Goal: Task Accomplishment & Management: Complete application form

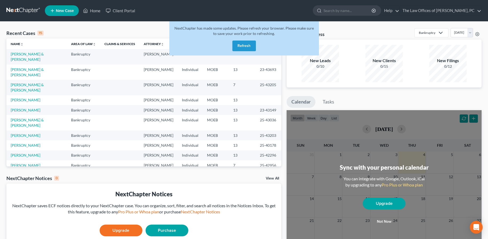
click at [247, 49] on button "Refresh" at bounding box center [243, 46] width 23 height 11
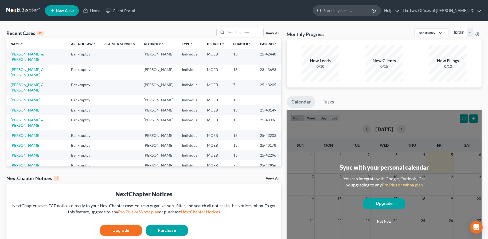
click at [347, 14] on input "search" at bounding box center [347, 11] width 49 height 10
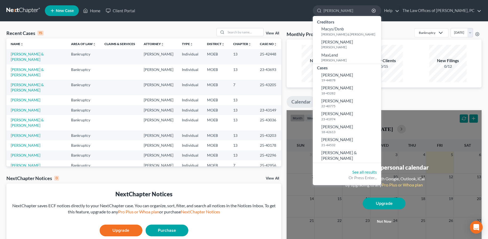
type input "[PERSON_NAME]"
click at [64, 15] on link "New Case" at bounding box center [62, 10] width 34 height 11
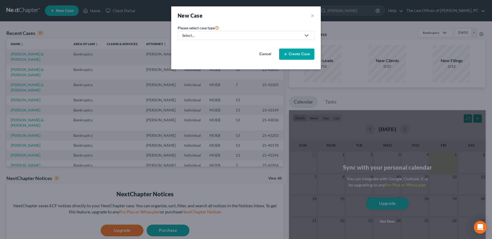
click at [216, 40] on link "Select..." at bounding box center [245, 35] width 137 height 9
click at [202, 48] on div "Bankruptcy" at bounding box center [203, 46] width 41 height 5
select select "45"
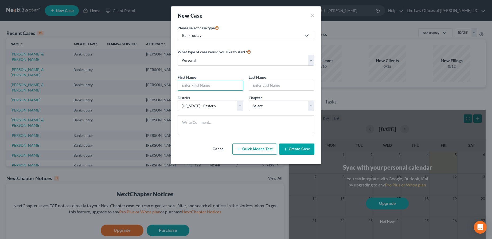
click at [195, 90] on body "Home New Case Client Portal The Law Offices of [PERSON_NAME], PC [EMAIL_ADDRESS…" at bounding box center [246, 154] width 492 height 308
type input "[PERSON_NAME]"
click at [290, 152] on button "Create Case" at bounding box center [296, 149] width 35 height 11
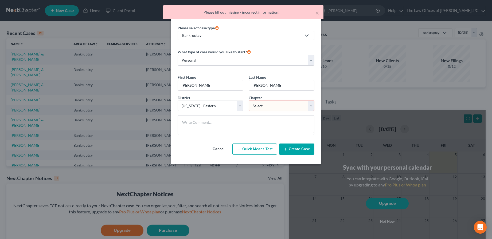
click at [285, 108] on select "Select 7 11 12 13" at bounding box center [281, 106] width 66 height 11
select select "0"
click at [248, 101] on select "Select 7 11 12 13" at bounding box center [281, 106] width 66 height 11
click at [287, 151] on icon "button" at bounding box center [285, 149] width 4 height 4
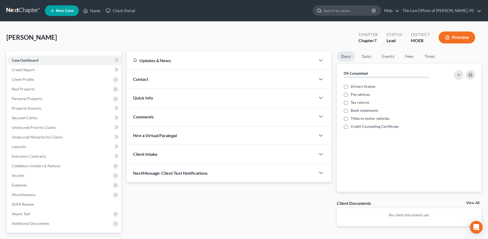
click at [352, 11] on input "search" at bounding box center [347, 11] width 49 height 10
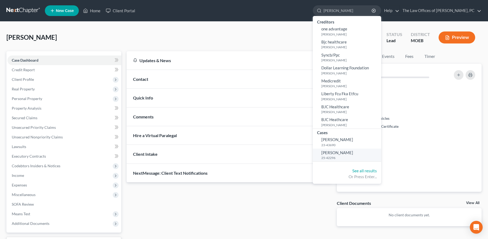
type input "[PERSON_NAME]"
click at [352, 155] on link "[PERSON_NAME] 25-42296" at bounding box center [347, 155] width 68 height 13
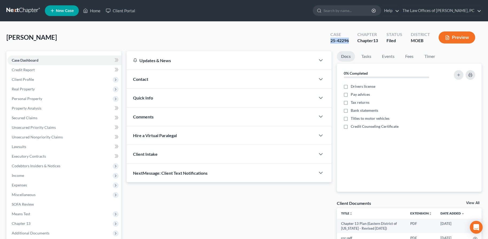
copy div "25-42296"
drag, startPoint x: 327, startPoint y: 40, endPoint x: 348, endPoint y: 37, distance: 21.0
click at [348, 37] on div "Case 25-42296" at bounding box center [339, 38] width 27 height 16
click at [28, 70] on span "Credit Report" at bounding box center [23, 70] width 23 height 5
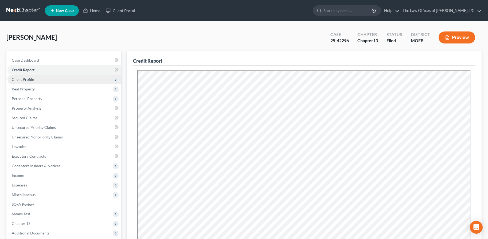
click at [26, 81] on span "Client Profile" at bounding box center [23, 79] width 22 height 5
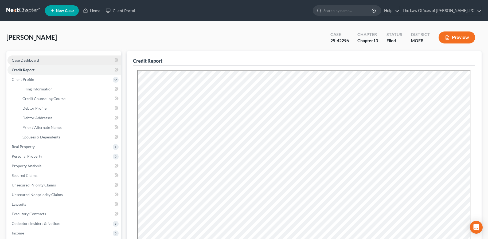
click at [26, 62] on span "Case Dashboard" at bounding box center [25, 60] width 27 height 5
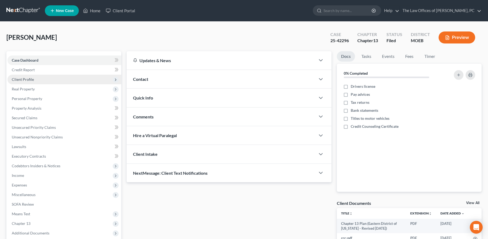
click at [17, 78] on span "Client Profile" at bounding box center [23, 79] width 22 height 5
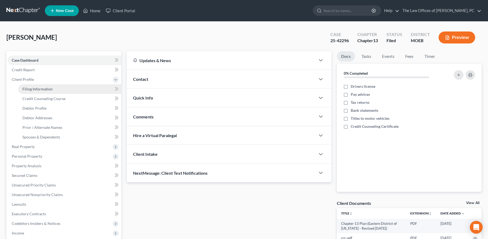
click at [23, 87] on span "Filing Information" at bounding box center [37, 89] width 30 height 5
select select "1"
select select "0"
select select "3"
select select "45"
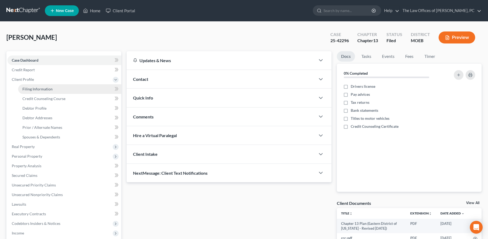
select select "26"
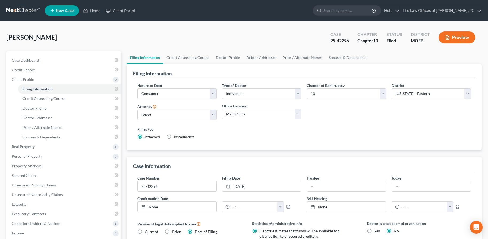
click at [23, 10] on link at bounding box center [23, 11] width 34 height 10
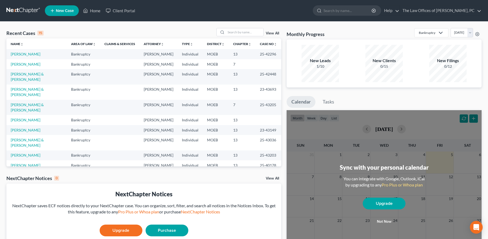
click at [269, 33] on link "View All" at bounding box center [272, 33] width 13 height 4
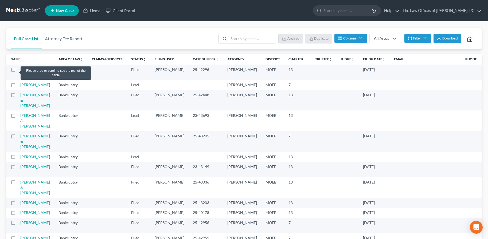
click at [18, 71] on label at bounding box center [18, 71] width 0 height 0
click at [20, 70] on input "checkbox" at bounding box center [21, 68] width 3 height 3
checkbox input "true"
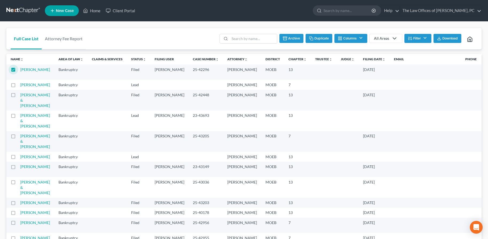
click at [313, 40] on button "Duplicate" at bounding box center [318, 38] width 27 height 9
click at [24, 12] on link at bounding box center [23, 11] width 34 height 10
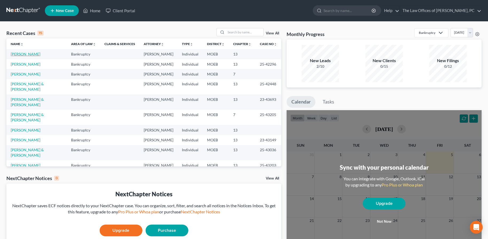
click at [28, 54] on link "[PERSON_NAME]" at bounding box center [26, 54] width 30 height 5
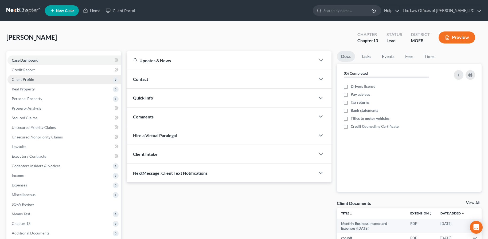
click at [26, 82] on span "Client Profile" at bounding box center [64, 80] width 114 height 10
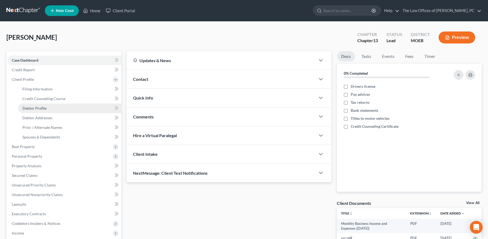
click at [33, 108] on span "Debtor Profile" at bounding box center [34, 108] width 24 height 5
select select "0"
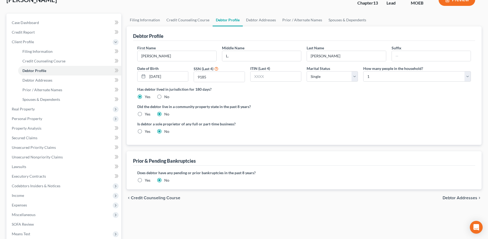
scroll to position [80, 0]
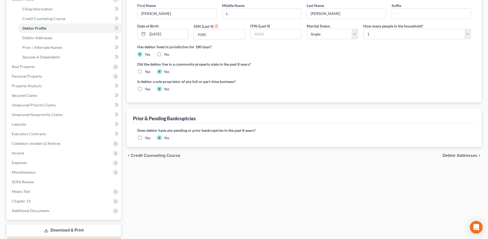
click at [145, 137] on label "Yes" at bounding box center [148, 137] width 6 height 5
click at [147, 137] on input "Yes" at bounding box center [148, 136] width 3 height 3
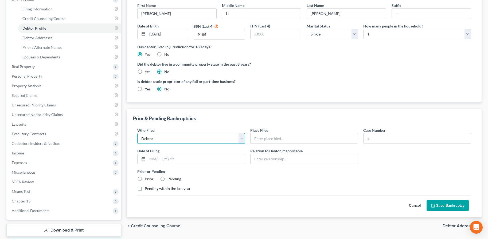
click at [175, 141] on select "Debtor Other" at bounding box center [191, 138] width 108 height 11
click at [260, 139] on input "text" at bounding box center [303, 138] width 107 height 10
type input "Eastern District of Missouri"
click at [371, 140] on input "text" at bounding box center [416, 138] width 107 height 10
paste input "25-42296"
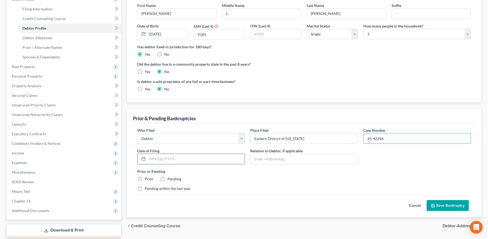
type input "25-42296"
click at [167, 158] on input "text" at bounding box center [195, 159] width 97 height 10
type input "[DATE]"
click at [145, 178] on label "Prior" at bounding box center [149, 178] width 9 height 5
click at [147, 178] on input "Prior" at bounding box center [148, 177] width 3 height 3
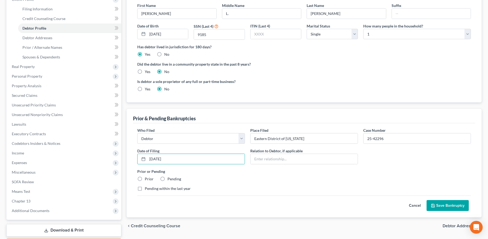
radio input "true"
click at [145, 188] on label "Pending within the last year" at bounding box center [168, 188] width 46 height 5
click at [147, 188] on input "Pending within the last year" at bounding box center [148, 187] width 3 height 3
checkbox input "true"
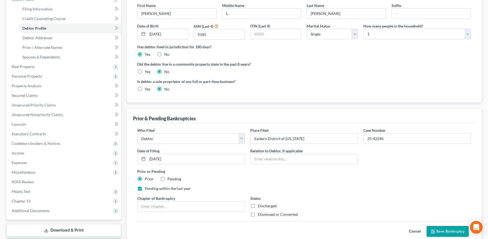
click at [448, 231] on button "Save Bankruptcy" at bounding box center [447, 231] width 42 height 11
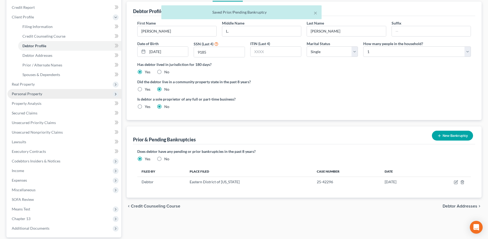
scroll to position [53, 0]
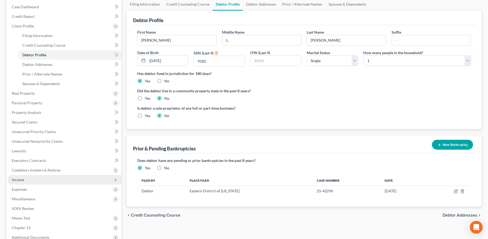
click at [23, 182] on span "Income" at bounding box center [18, 179] width 12 height 5
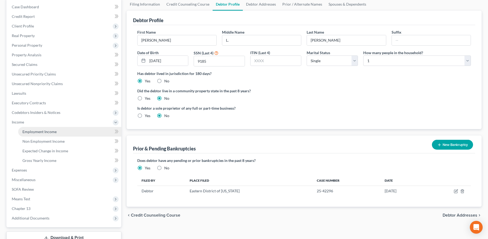
click at [27, 132] on span "Employment Income" at bounding box center [39, 131] width 34 height 5
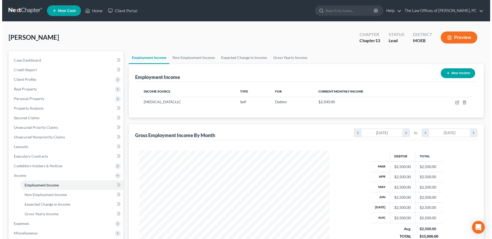
scroll to position [96, 201]
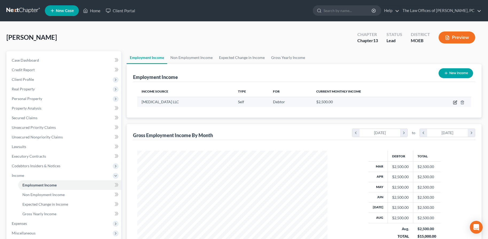
click at [453, 103] on icon "button" at bounding box center [454, 102] width 3 height 3
select select "1"
select select "26"
select select "0"
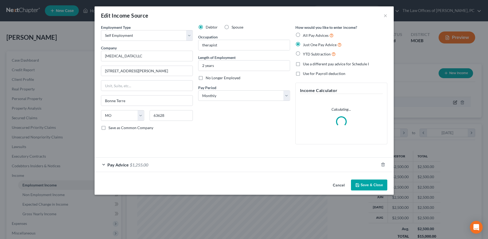
scroll to position [96, 202]
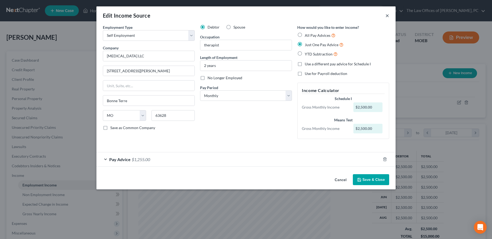
click at [387, 16] on button "×" at bounding box center [387, 15] width 4 height 6
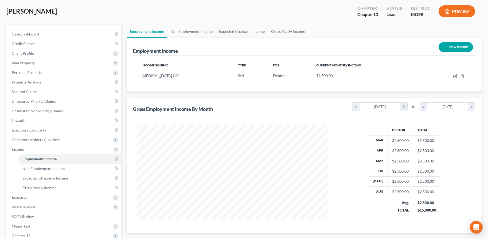
scroll to position [93, 0]
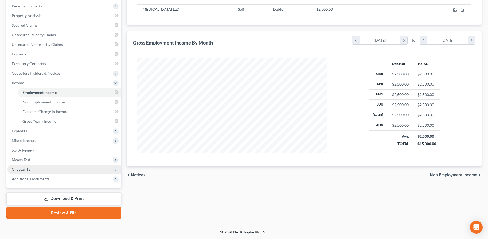
click at [26, 169] on span "Chapter 13" at bounding box center [21, 169] width 19 height 5
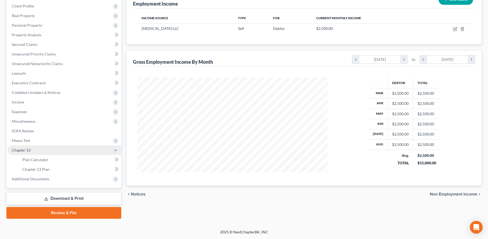
scroll to position [73, 0]
click at [30, 168] on span "Chapter 13 Plan" at bounding box center [35, 169] width 27 height 5
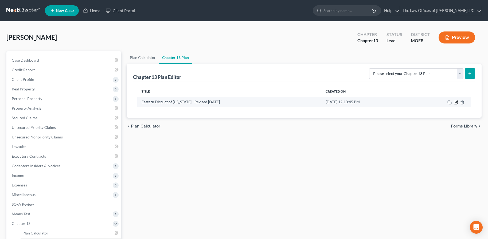
click at [455, 104] on icon "button" at bounding box center [455, 102] width 3 height 3
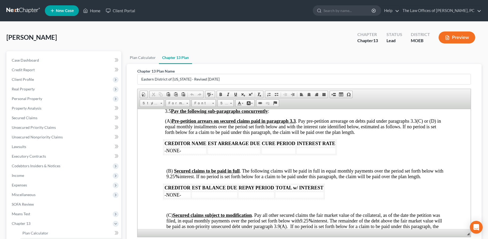
scroll to position [702, 0]
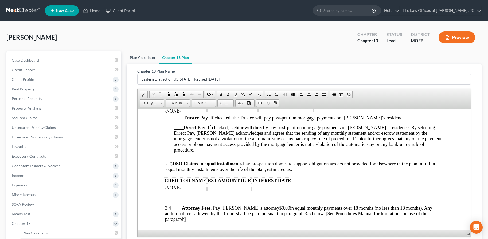
click at [147, 58] on link "Plan Calculator" at bounding box center [143, 57] width 32 height 13
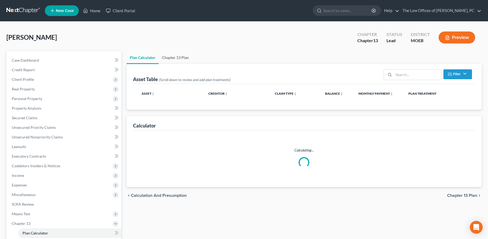
click at [176, 57] on link "Chapter 13 Plan" at bounding box center [175, 57] width 33 height 13
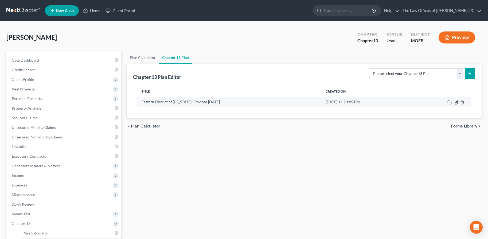
click at [455, 102] on icon "button" at bounding box center [455, 102] width 4 height 4
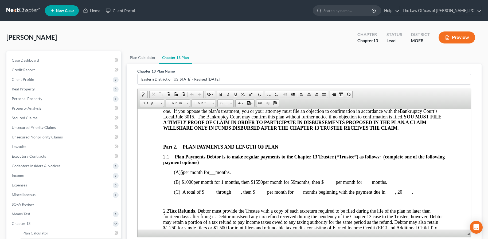
scroll to position [240, 0]
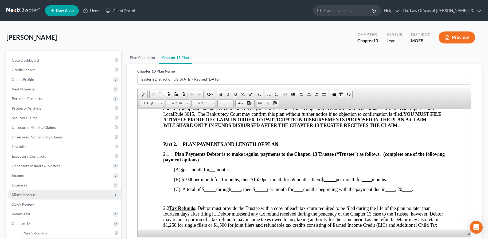
click at [26, 194] on span "Miscellaneous" at bounding box center [24, 194] width 24 height 5
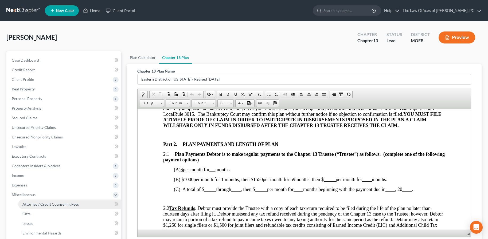
click at [26, 201] on link "Attorney / Credit Counseling Fees" at bounding box center [69, 205] width 103 height 10
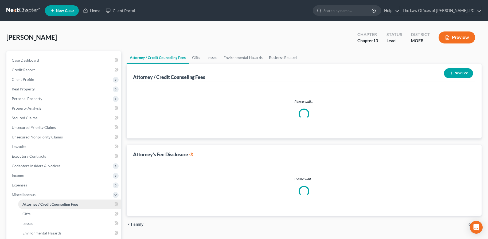
select select "0"
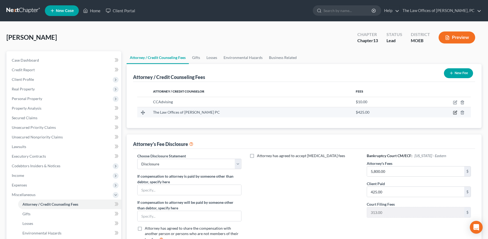
click at [455, 115] on icon "button" at bounding box center [455, 113] width 4 height 4
select select "26"
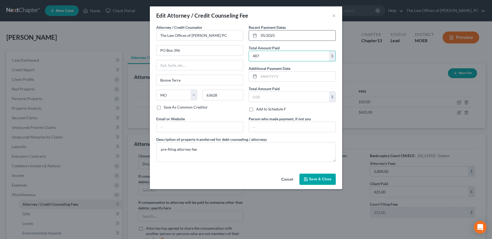
type input "487"
drag, startPoint x: 264, startPoint y: 36, endPoint x: 247, endPoint y: 37, distance: 17.4
click at [247, 37] on div "Recent Payment Dates 05/2025 Total Amount Paid 487 $ Additional Payment Date To…" at bounding box center [292, 71] width 92 height 92
type input "09/2025"
click at [305, 177] on icon "button" at bounding box center [305, 179] width 4 height 4
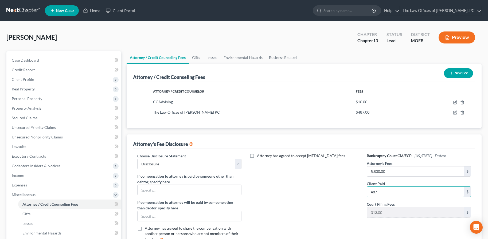
type input "487"
click at [307, 196] on div "Attorney has agreed to accept retainer fees" at bounding box center [304, 200] width 115 height 94
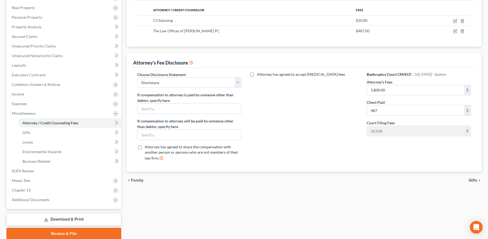
scroll to position [102, 0]
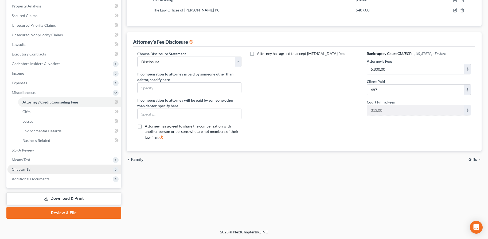
click at [26, 170] on span "Chapter 13" at bounding box center [21, 169] width 19 height 5
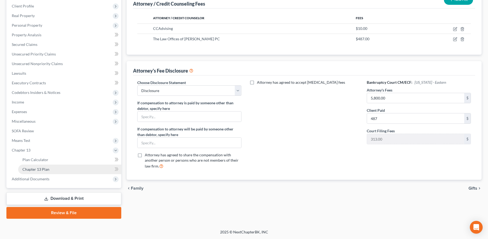
click at [30, 170] on span "Chapter 13 Plan" at bounding box center [35, 169] width 27 height 5
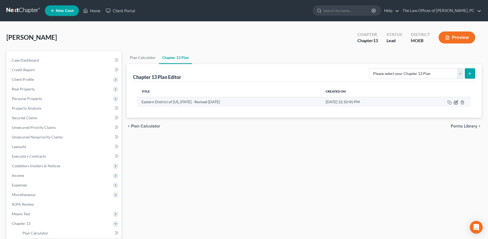
click at [456, 103] on icon "button" at bounding box center [455, 102] width 4 height 4
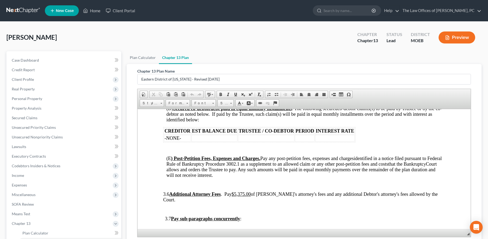
scroll to position [988, 0]
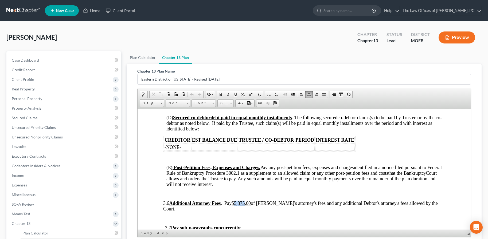
drag, startPoint x: 246, startPoint y: 193, endPoint x: 255, endPoint y: 192, distance: 9.4
click at [250, 200] on u "$5,375.00" at bounding box center [240, 202] width 19 height 5
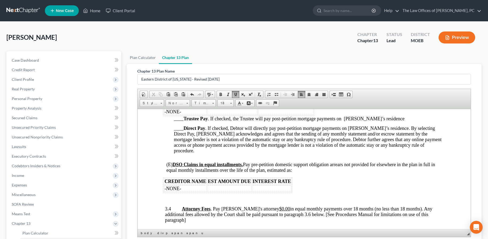
scroll to position [694, 0]
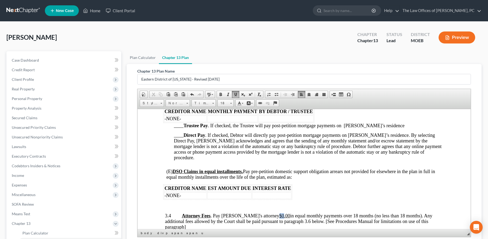
drag, startPoint x: 256, startPoint y: 211, endPoint x: 260, endPoint y: 210, distance: 3.5
click at [279, 213] on u "$0.00" at bounding box center [284, 215] width 11 height 5
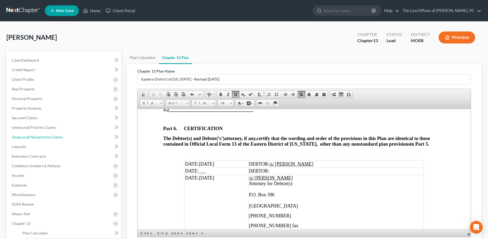
scroll to position [1743, 0]
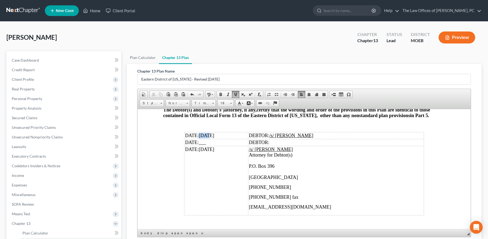
drag, startPoint x: 197, startPoint y: 120, endPoint x: 205, endPoint y: 120, distance: 8.0
click at [205, 133] on span "6/13/25" at bounding box center [205, 135] width 15 height 5
drag, startPoint x: 197, startPoint y: 121, endPoint x: 208, endPoint y: 121, distance: 11.7
click at [208, 133] on span "DATE: 09/05/25" at bounding box center [199, 135] width 29 height 5
copy span "09/05"
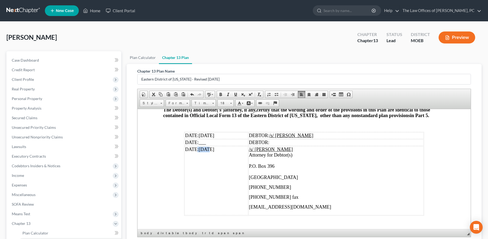
drag, startPoint x: 195, startPoint y: 134, endPoint x: 205, endPoint y: 134, distance: 9.9
click at [205, 146] on td "DATE: 6/13/25" at bounding box center [216, 180] width 64 height 69
click at [199, 147] on span "6/13/25" at bounding box center [205, 149] width 15 height 5
drag, startPoint x: 196, startPoint y: 133, endPoint x: 206, endPoint y: 133, distance: 10.1
click at [206, 146] on td "DATE: 6/13/25" at bounding box center [216, 180] width 64 height 69
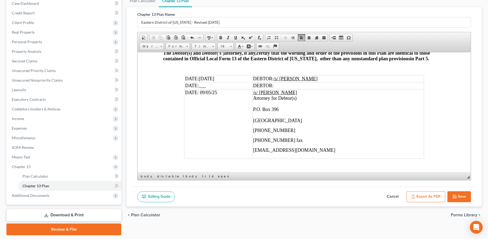
scroll to position [73, 0]
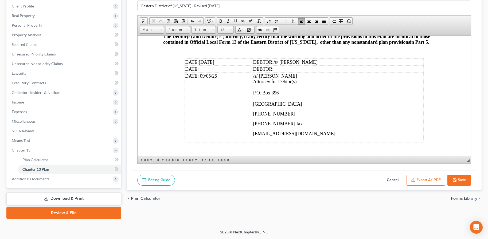
click at [448, 179] on button "Save" at bounding box center [458, 180] width 23 height 11
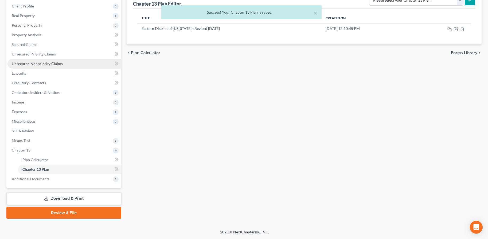
click at [38, 62] on span "Unsecured Nonpriority Claims" at bounding box center [37, 63] width 51 height 5
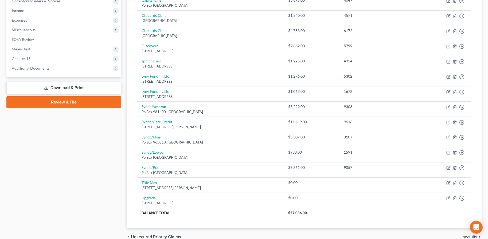
scroll to position [187, 0]
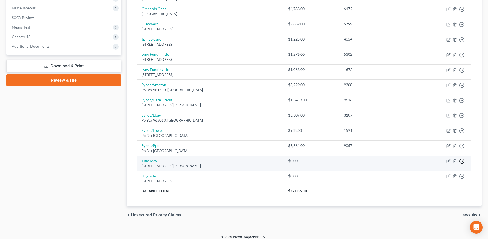
click at [464, 162] on icon "button" at bounding box center [461, 161] width 5 height 5
click at [436, 167] on link "Move to D" at bounding box center [437, 165] width 45 height 9
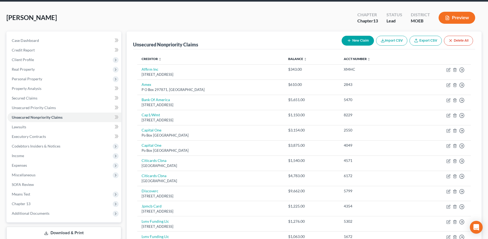
scroll to position [16, 0]
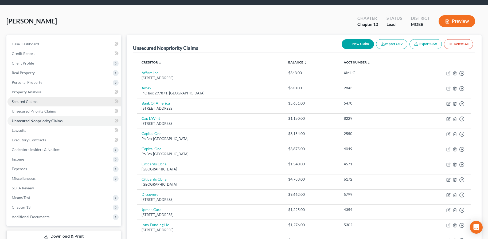
click at [29, 101] on span "Secured Claims" at bounding box center [25, 101] width 26 height 5
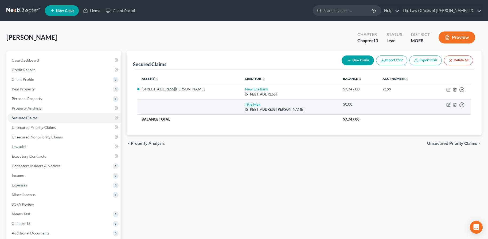
click at [245, 104] on link "Title Max" at bounding box center [252, 104] width 15 height 5
select select "26"
select select "0"
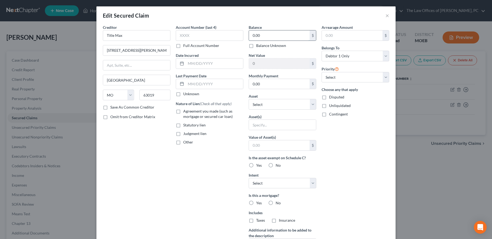
click at [268, 38] on input "0.00" at bounding box center [279, 35] width 61 height 10
type input "2,405"
click at [260, 184] on select "Select Surrender Redeem Reaffirm Avoid Other" at bounding box center [282, 183] width 68 height 11
select select "2"
click at [248, 178] on select "Select Surrender Redeem Reaffirm Avoid Other" at bounding box center [282, 183] width 68 height 11
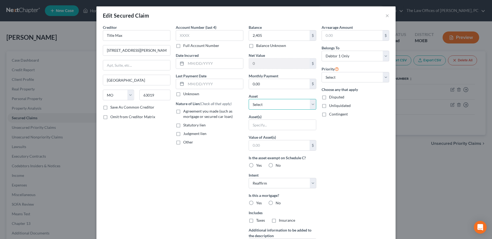
click at [273, 105] on select "Select Other Multiple Assets 2002 Toyota Rav4 - $1500.0 8747 Berry Rd - $220000…" at bounding box center [282, 104] width 68 height 11
select select "2"
click at [248, 99] on select "Select Other Multiple Assets 2002 Toyota Rav4 - $1500.0 8747 Berry Rd - $220000…" at bounding box center [282, 104] width 68 height 11
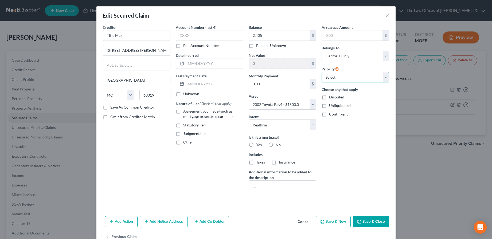
click at [349, 79] on select "Select 1st 2nd 3rd 4th 5th 6th 7th 8th 9th 10th 11th 12th 13th 14th 15th 16th 1…" at bounding box center [355, 77] width 68 height 11
select select "0"
click at [321, 72] on select "Select 1st 2nd 3rd 4th 5th 6th 7th 8th 9th 10th 11th 12th 13th 14th 15th 16th 1…" at bounding box center [355, 77] width 68 height 11
click at [363, 219] on button "Save & Close" at bounding box center [371, 221] width 36 height 11
select select
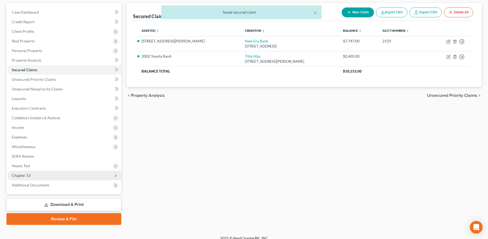
scroll to position [54, 0]
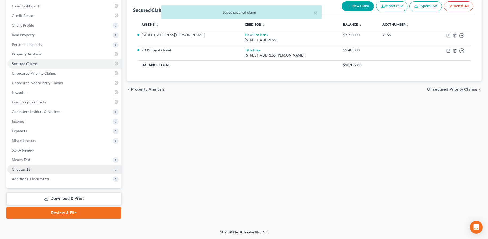
click at [31, 171] on span "Chapter 13" at bounding box center [64, 170] width 114 height 10
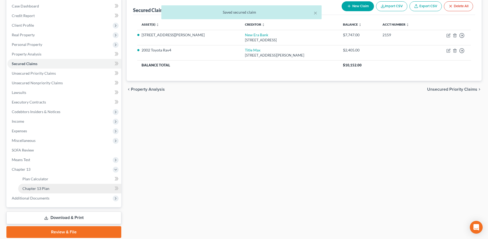
click at [39, 191] on span "Chapter 13 Plan" at bounding box center [35, 188] width 27 height 5
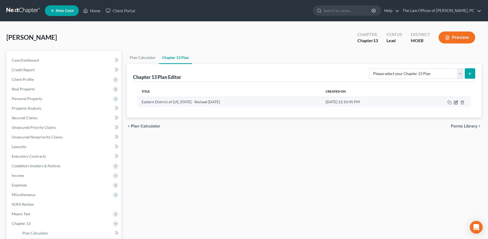
click at [454, 103] on icon "button" at bounding box center [455, 102] width 4 height 4
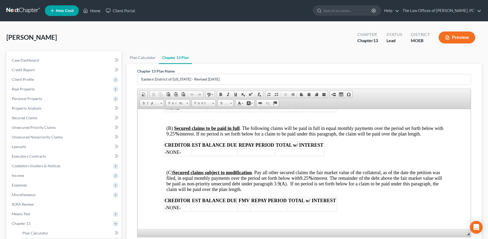
scroll to position [881, 0]
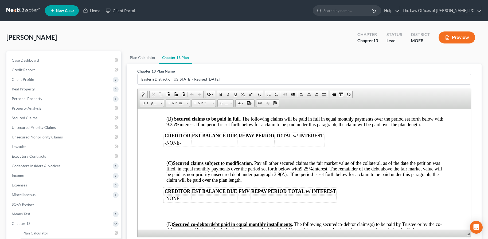
click at [181, 195] on td "-NONE-" at bounding box center [177, 198] width 27 height 7
click at [188, 195] on td "-NONE-" at bounding box center [177, 198] width 27 height 7
click at [214, 195] on td at bounding box center [214, 198] width 46 height 7
click at [307, 195] on td at bounding box center [316, 198] width 49 height 7
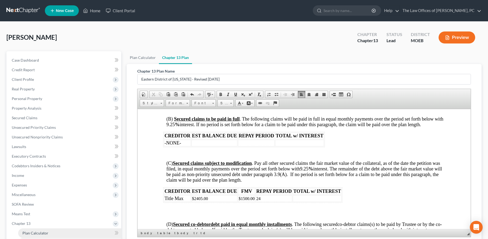
drag, startPoint x: 31, startPoint y: 224, endPoint x: 35, endPoint y: 233, distance: 9.4
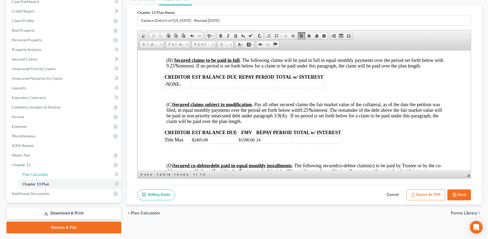
scroll to position [73, 0]
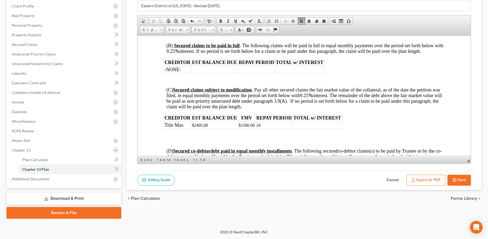
click at [462, 180] on button "Save" at bounding box center [458, 180] width 23 height 11
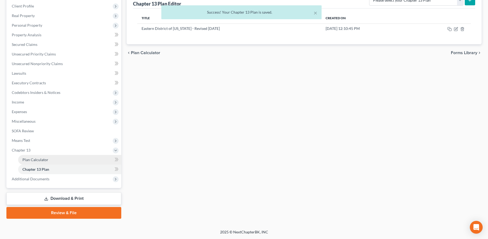
click at [34, 160] on span "Plan Calculator" at bounding box center [35, 159] width 26 height 5
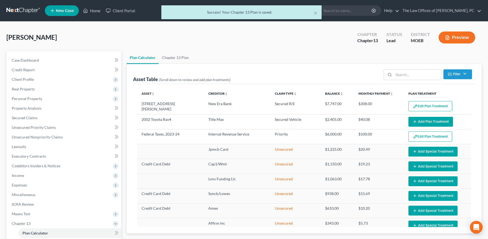
select select "59"
click at [436, 121] on button "Add Plan Treatment" at bounding box center [430, 122] width 45 height 10
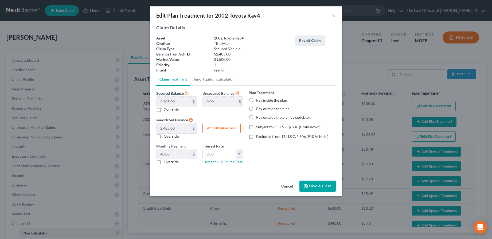
click at [256, 101] on label "Pay inside the plan" at bounding box center [271, 100] width 31 height 5
click at [258, 101] on input "Pay inside the plan" at bounding box center [259, 99] width 3 height 3
radio input "true"
click at [219, 127] on button "Amortization Tool" at bounding box center [221, 128] width 38 height 11
type input "2,405.00"
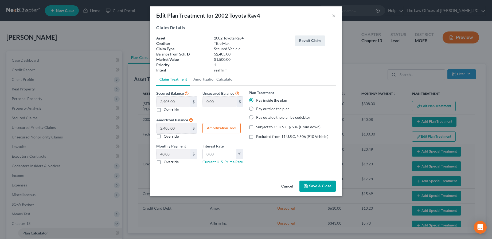
type input "60"
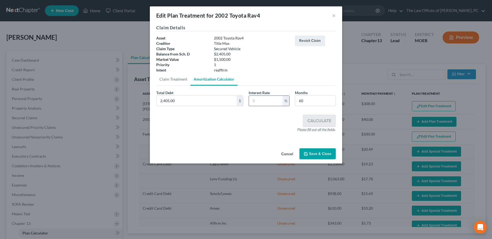
click at [261, 100] on input "text" at bounding box center [266, 101] width 34 height 10
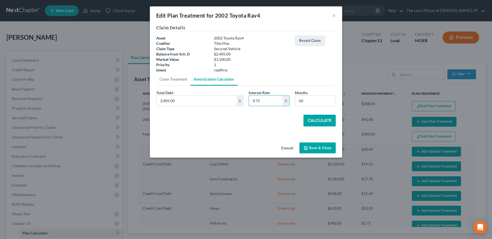
type input "9.75"
click at [318, 125] on button "Calculate" at bounding box center [319, 121] width 32 height 12
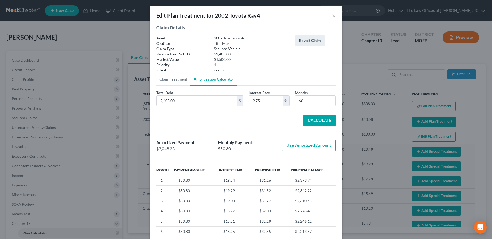
click at [313, 148] on button "Use Amortized Amount" at bounding box center [308, 146] width 54 height 12
type input "3,048.22"
checkbox input "true"
type input "50.80"
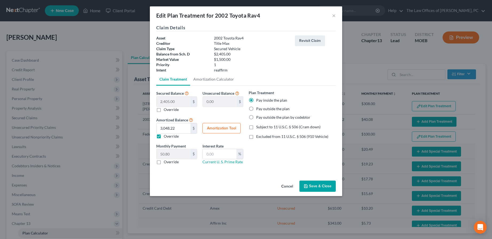
click at [312, 184] on button "Save & Close" at bounding box center [317, 186] width 36 height 11
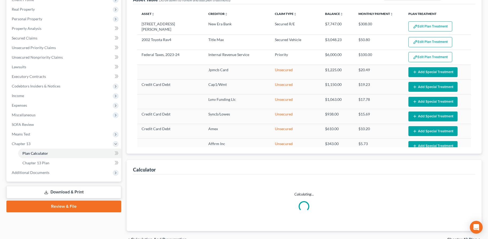
scroll to position [80, 0]
select select "59"
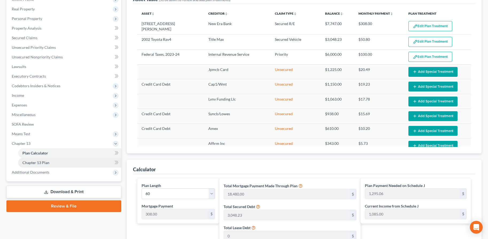
click at [41, 162] on span "Chapter 13 Plan" at bounding box center [35, 162] width 27 height 5
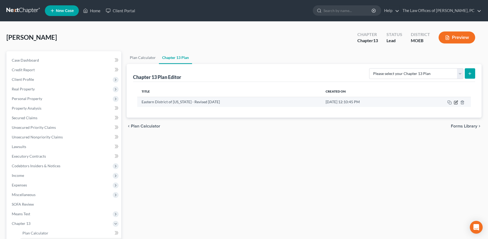
click at [454, 104] on td at bounding box center [441, 102] width 59 height 10
click at [455, 104] on icon "button" at bounding box center [455, 102] width 3 height 3
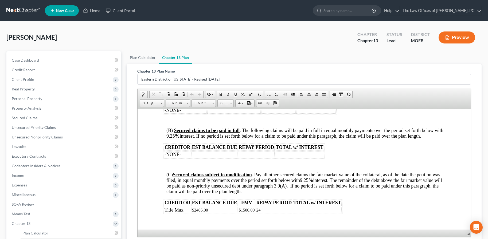
scroll to position [881, 0]
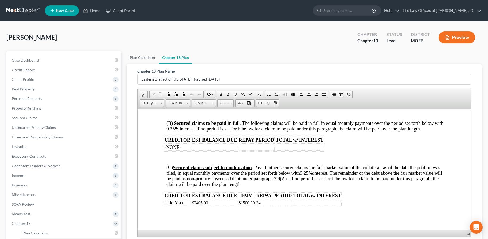
click at [304, 199] on td at bounding box center [316, 202] width 49 height 7
drag, startPoint x: 313, startPoint y: 163, endPoint x: 318, endPoint y: 164, distance: 5.3
click at [318, 165] on span "(C) Secured claims subject to modification . Pay all other secured claims the f…" at bounding box center [303, 176] width 275 height 22
drag, startPoint x: 180, startPoint y: 118, endPoint x: 183, endPoint y: 119, distance: 3.3
click at [183, 120] on span "(B) Secured claims to be paid in full . The following claims will be paid in fu…" at bounding box center [304, 125] width 277 height 11
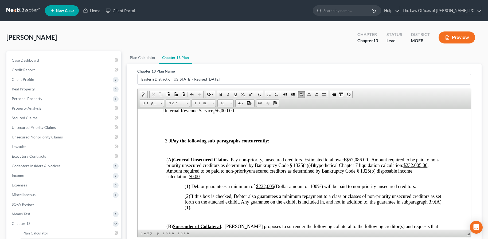
scroll to position [1255, 0]
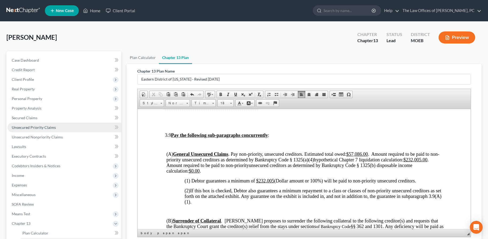
click at [28, 130] on link "Unsecured Priority Claims" at bounding box center [64, 128] width 114 height 10
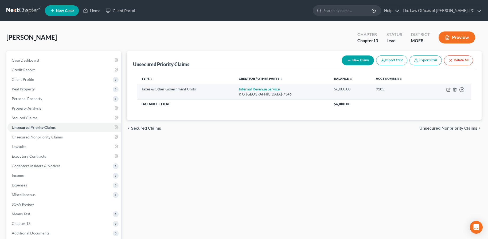
click at [448, 89] on icon "button" at bounding box center [448, 89] width 2 height 2
select select "0"
select select "39"
select select "0"
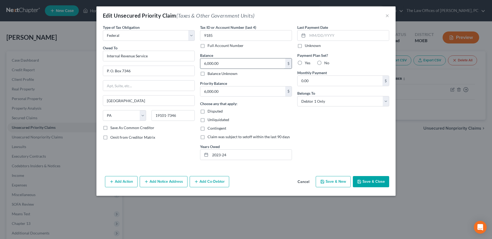
click at [220, 68] on input "6,000.00" at bounding box center [242, 63] width 85 height 10
click at [221, 89] on input "6,000.00" at bounding box center [242, 91] width 85 height 10
type input "22,819"
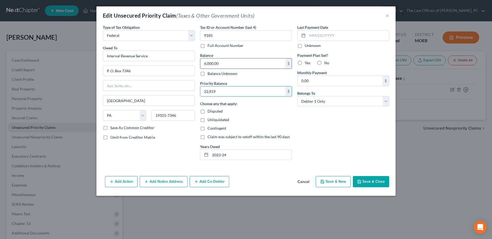
click at [226, 67] on input "6,000.00" at bounding box center [242, 63] width 85 height 10
type input "79,781"
click at [386, 17] on button "×" at bounding box center [387, 15] width 4 height 6
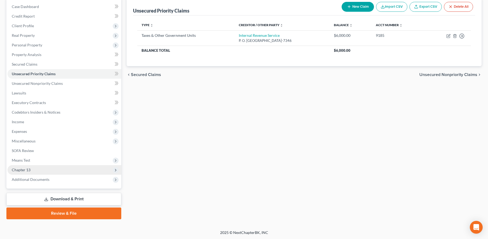
scroll to position [54, 0]
click at [34, 170] on span "Chapter 13" at bounding box center [64, 170] width 114 height 10
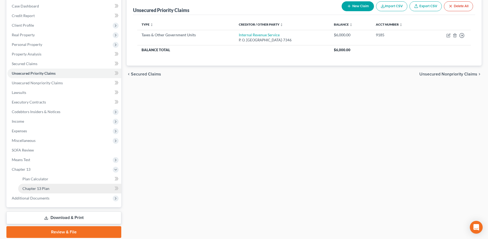
click at [38, 189] on span "Chapter 13 Plan" at bounding box center [35, 188] width 27 height 5
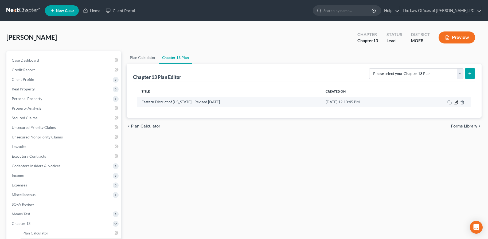
click at [455, 104] on icon "button" at bounding box center [455, 102] width 4 height 4
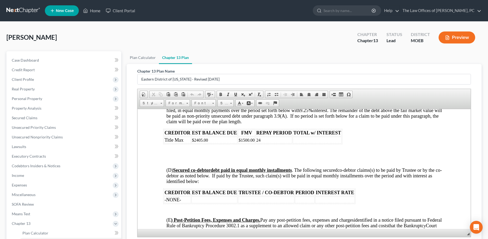
scroll to position [934, 0]
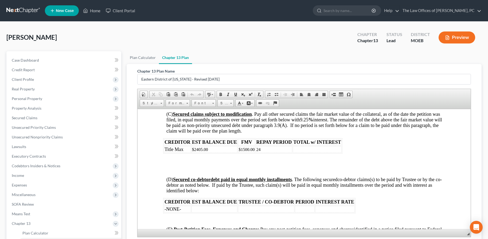
click at [305, 146] on td at bounding box center [316, 149] width 49 height 7
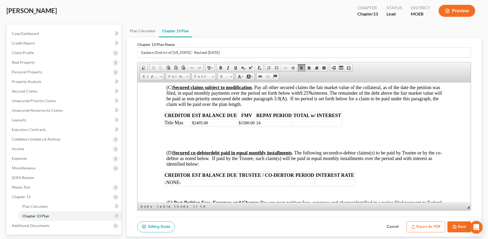
click at [457, 227] on button "Save" at bounding box center [458, 227] width 23 height 11
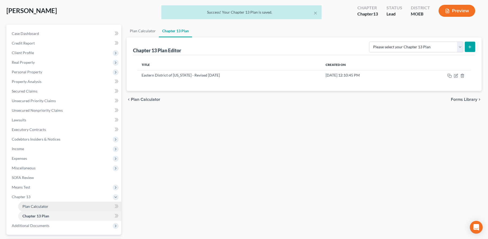
drag, startPoint x: 34, startPoint y: 207, endPoint x: 28, endPoint y: 207, distance: 6.7
click at [28, 207] on span "Plan Calculator" at bounding box center [35, 206] width 26 height 5
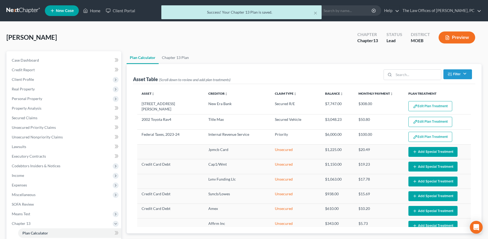
select select "59"
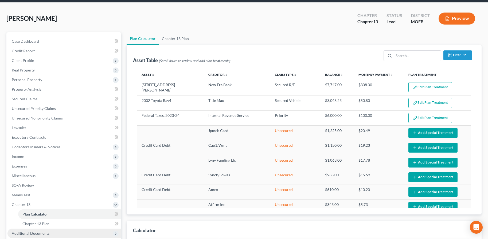
scroll to position [53, 0]
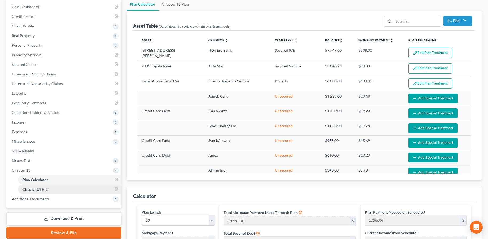
click at [46, 189] on span "Chapter 13 Plan" at bounding box center [35, 189] width 27 height 5
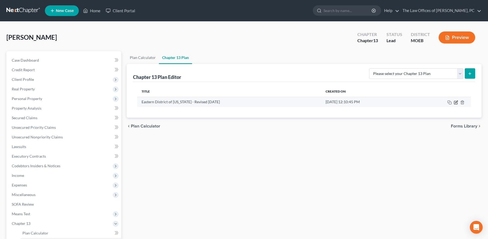
click at [454, 103] on icon "button" at bounding box center [455, 102] width 3 height 3
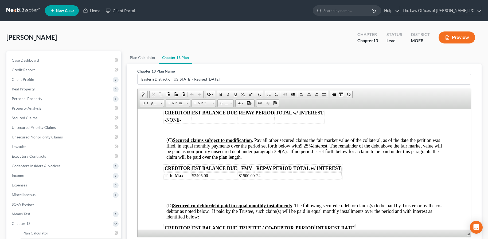
scroll to position [908, 0]
drag, startPoint x: 313, startPoint y: 136, endPoint x: 317, endPoint y: 136, distance: 3.5
click at [308, 144] on span "9.25" at bounding box center [303, 146] width 9 height 5
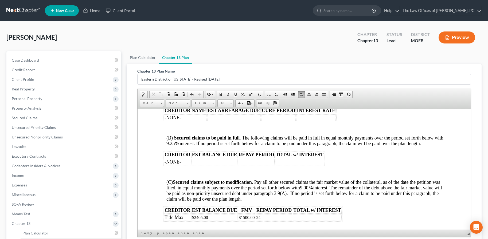
scroll to position [854, 0]
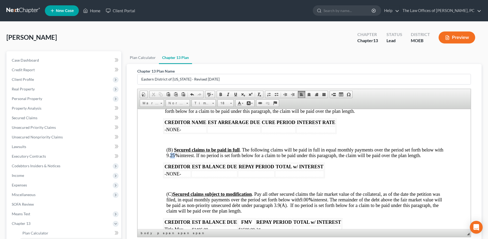
drag, startPoint x: 180, startPoint y: 144, endPoint x: 184, endPoint y: 145, distance: 3.8
click at [184, 147] on span "(B) Secured claims to be paid in full . The following claims will be paid in fu…" at bounding box center [304, 152] width 277 height 11
click at [308, 226] on td at bounding box center [316, 229] width 49 height 7
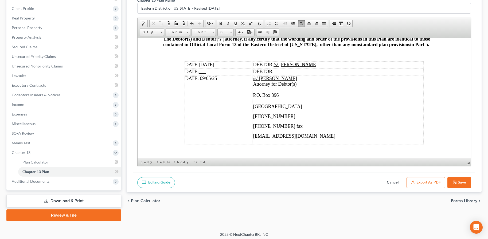
scroll to position [73, 0]
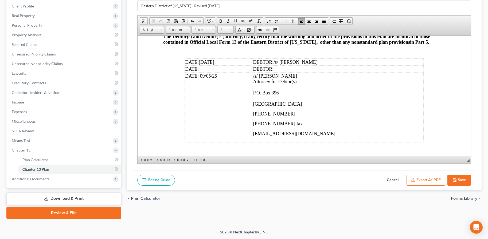
click at [453, 178] on icon "button" at bounding box center [454, 180] width 4 height 4
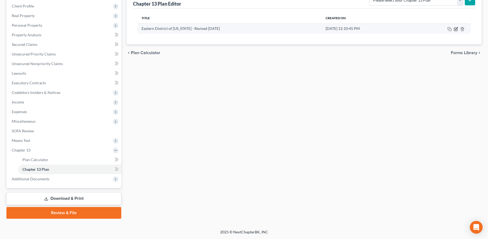
click at [456, 30] on icon "button" at bounding box center [455, 29] width 4 height 4
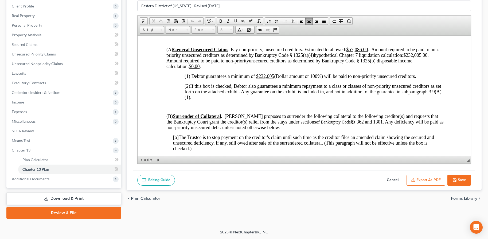
scroll to position [1262, 0]
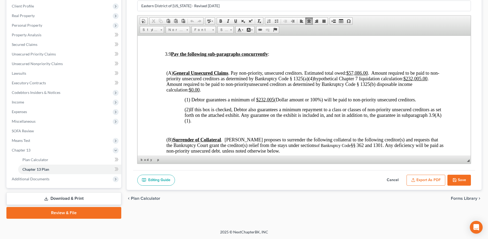
click at [458, 183] on button "Save" at bounding box center [458, 180] width 23 height 11
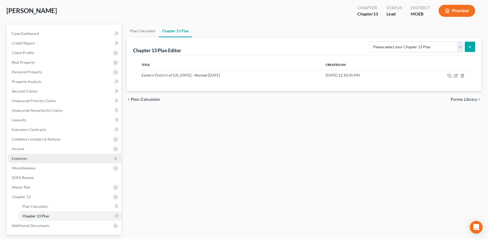
scroll to position [73, 0]
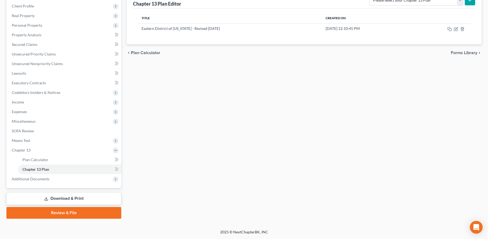
click at [82, 201] on link "Download & Print" at bounding box center [63, 198] width 115 height 13
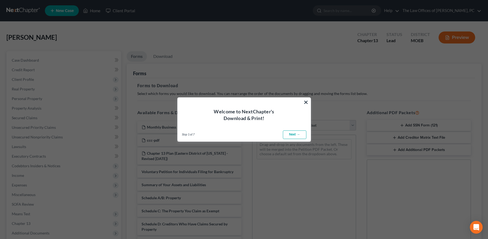
click at [291, 134] on link "Next →" at bounding box center [294, 135] width 23 height 9
select select "0"
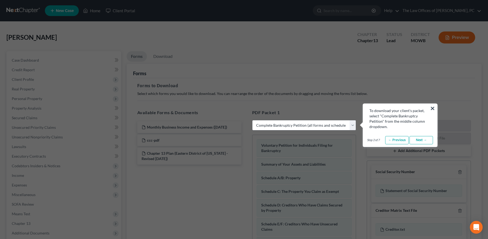
click at [432, 108] on button "×" at bounding box center [432, 108] width 5 height 9
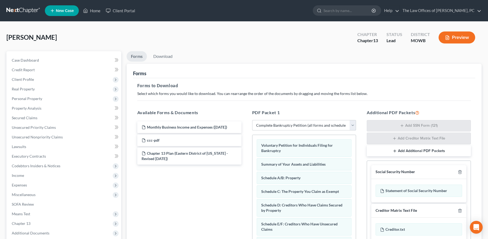
click at [288, 126] on select "Choose Default Petition PDF Packet Complete Bankruptcy Petition (all forms and …" at bounding box center [304, 125] width 104 height 11
click at [252, 120] on select "Choose Default Petition PDF Packet Complete Bankruptcy Petition (all forms and …" at bounding box center [304, 125] width 104 height 11
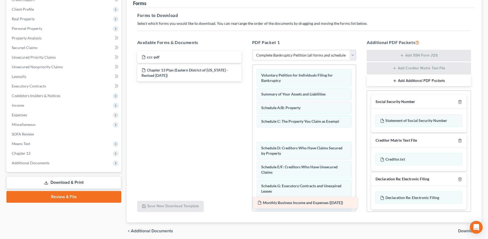
scroll to position [91, 0]
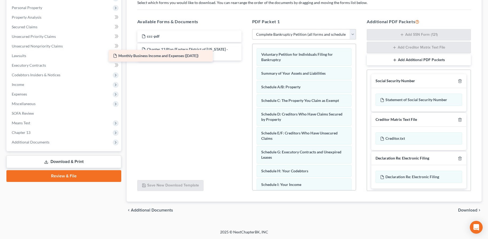
drag, startPoint x: 203, startPoint y: 127, endPoint x: 175, endPoint y: 56, distance: 77.0
click at [175, 56] on div "Monthly Business Income and Expenses (06/09/2025) Monthly Business Income and E…" at bounding box center [189, 51] width 113 height 43
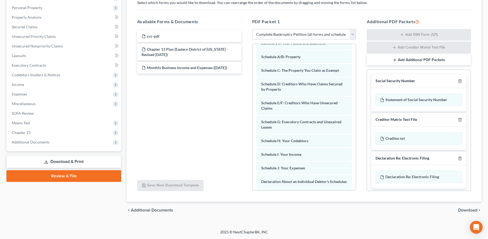
scroll to position [36, 0]
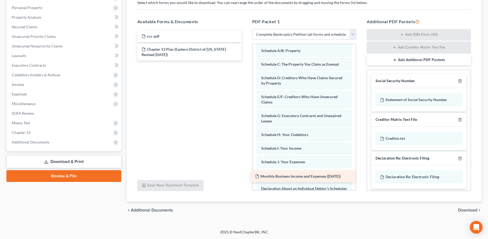
drag, startPoint x: 158, startPoint y: 67, endPoint x: 271, endPoint y: 176, distance: 157.1
click at [246, 61] on div "Monthly Business Income and Expenses (06/09/2025) ccc-pdf Chapter 13 Plan (East…" at bounding box center [189, 45] width 113 height 30
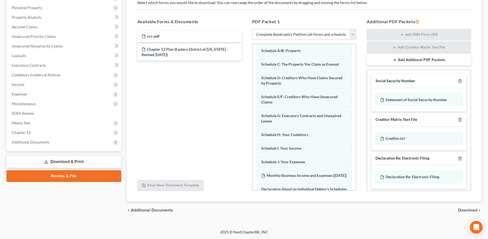
scroll to position [2, 0]
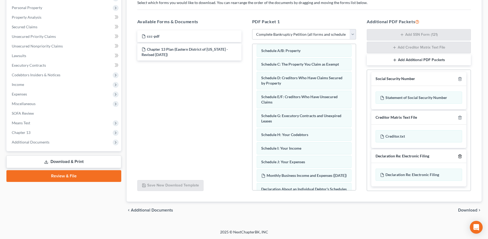
click at [458, 156] on icon "button" at bounding box center [459, 156] width 2 height 3
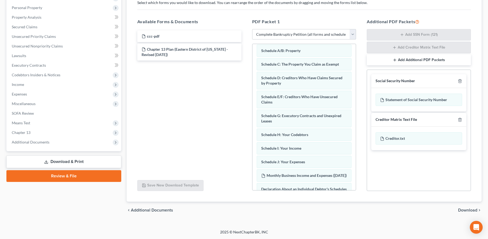
scroll to position [0, 0]
click at [459, 119] on icon "button" at bounding box center [459, 120] width 4 height 4
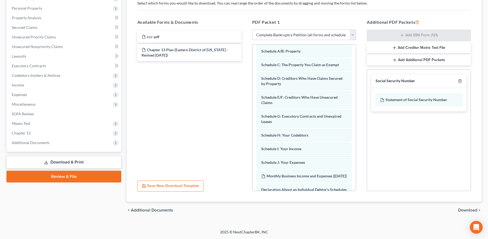
scroll to position [90, 0]
click at [465, 211] on span "Download" at bounding box center [467, 210] width 19 height 4
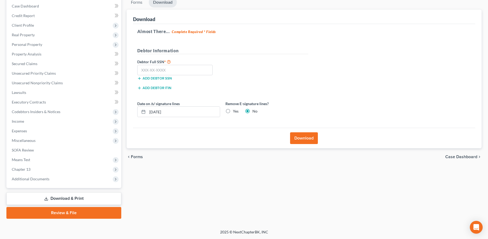
scroll to position [54, 0]
click at [233, 113] on label "Yes" at bounding box center [236, 111] width 6 height 5
click at [235, 112] on input "Yes" at bounding box center [236, 110] width 3 height 3
radio input "true"
radio input "false"
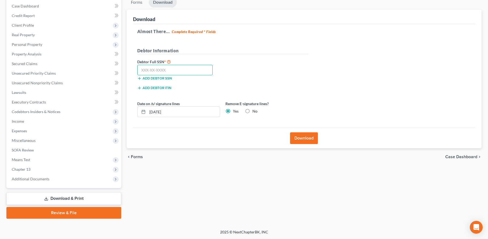
click at [164, 70] on input "text" at bounding box center [175, 70] width 76 height 11
type input "490-46-9185"
click at [305, 140] on button "Download" at bounding box center [304, 138] width 28 height 12
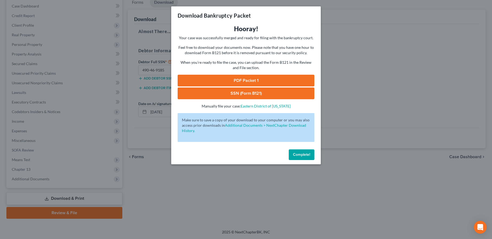
click at [246, 83] on link "PDF Packet 1" at bounding box center [245, 81] width 137 height 12
click at [231, 95] on link "SSN (Form B121)" at bounding box center [245, 94] width 137 height 12
click at [301, 157] on span "Complete!" at bounding box center [301, 154] width 17 height 5
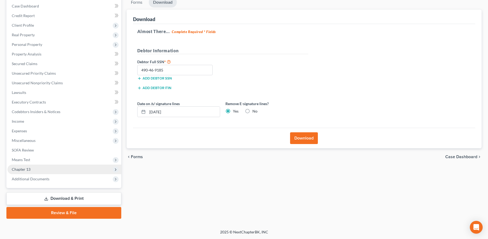
click at [28, 169] on span "Chapter 13" at bounding box center [21, 169] width 19 height 5
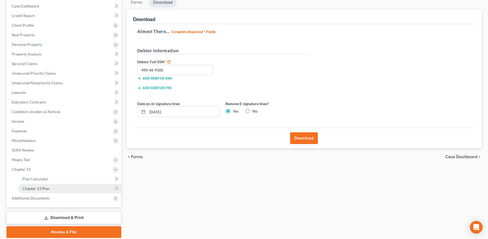
click at [35, 187] on span "Chapter 13 Plan" at bounding box center [35, 188] width 27 height 5
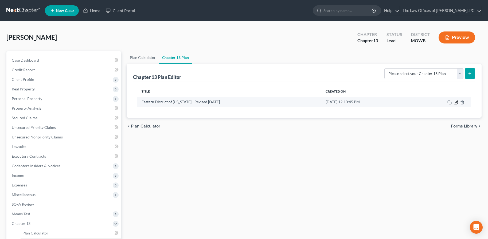
click at [455, 103] on icon "button" at bounding box center [455, 102] width 4 height 4
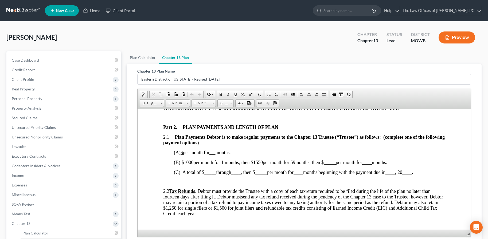
scroll to position [267, 0]
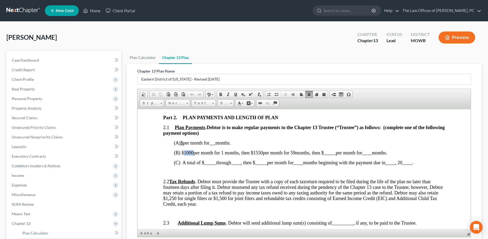
drag, startPoint x: 184, startPoint y: 152, endPoint x: 193, endPoint y: 153, distance: 8.8
click at [193, 153] on span "(B) $ 1000 per month for 1 months, then $1550" at bounding box center [217, 152] width 89 height 5
drag, startPoint x: 247, startPoint y: 153, endPoint x: 255, endPoint y: 153, distance: 8.3
click at [253, 153] on span "(B) $ per month for 1 months, then $1550" at bounding box center [212, 152] width 79 height 5
click at [275, 153] on span "per month for 59" at bounding box center [259, 152] width 32 height 5
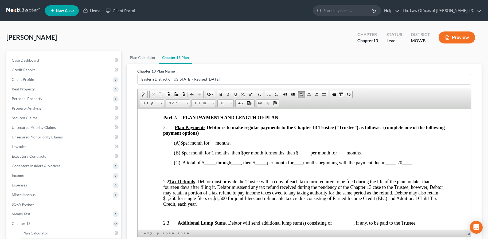
drag, startPoint x: 186, startPoint y: 144, endPoint x: 195, endPoint y: 144, distance: 9.6
click at [183, 144] on u "$" at bounding box center [181, 142] width 2 height 5
drag, startPoint x: 224, startPoint y: 144, endPoint x: 231, endPoint y: 144, distance: 6.1
click at [231, 144] on span "(A) $1550 per month for months." at bounding box center [206, 142] width 66 height 5
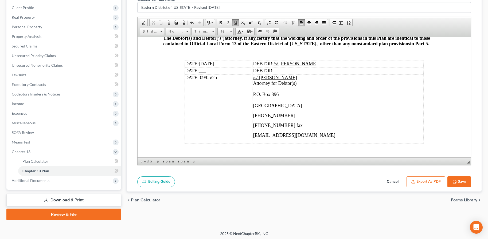
scroll to position [73, 0]
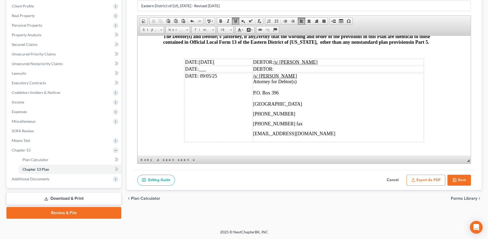
click at [436, 181] on button "Export as PDF" at bounding box center [425, 180] width 39 height 11
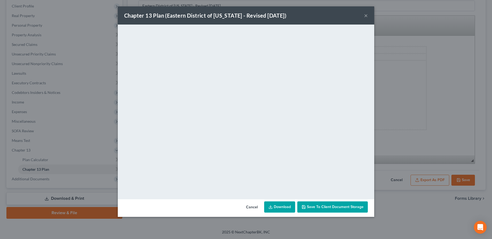
click at [278, 209] on link "Download" at bounding box center [279, 207] width 31 height 11
click at [366, 16] on button "×" at bounding box center [366, 15] width 4 height 6
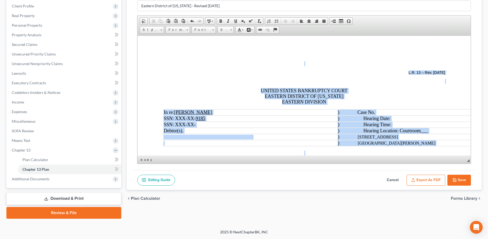
scroll to position [0, 0]
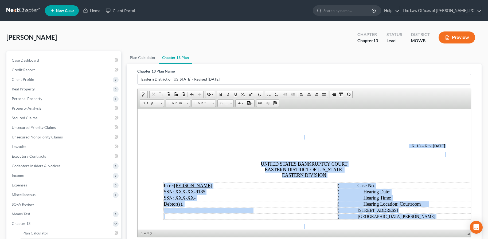
drag, startPoint x: 346, startPoint y: 206, endPoint x: 156, endPoint y: 118, distance: 209.8
click at [222, 103] on span "Size" at bounding box center [223, 103] width 11 height 7
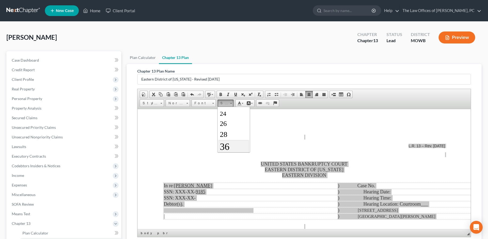
scroll to position [86, 0]
click at [228, 130] on link "28" at bounding box center [233, 129] width 30 height 11
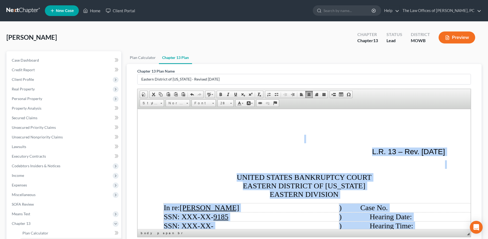
scroll to position [0, 0]
click at [246, 150] on p "L.R. 13 – Rev. 6/1/25" at bounding box center [304, 151] width 282 height 9
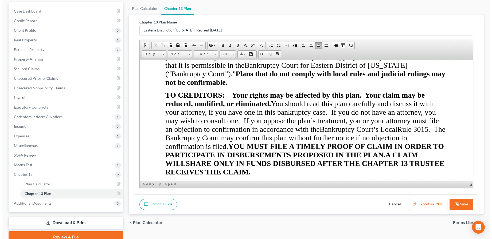
scroll to position [58, 0]
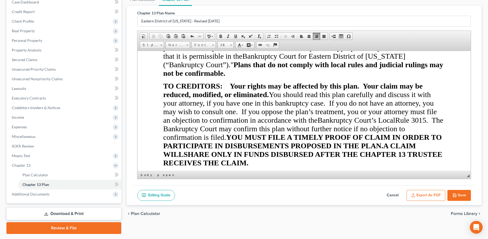
click at [425, 197] on button "Export as PDF" at bounding box center [425, 195] width 39 height 11
